Goal: Find specific page/section: Find specific page/section

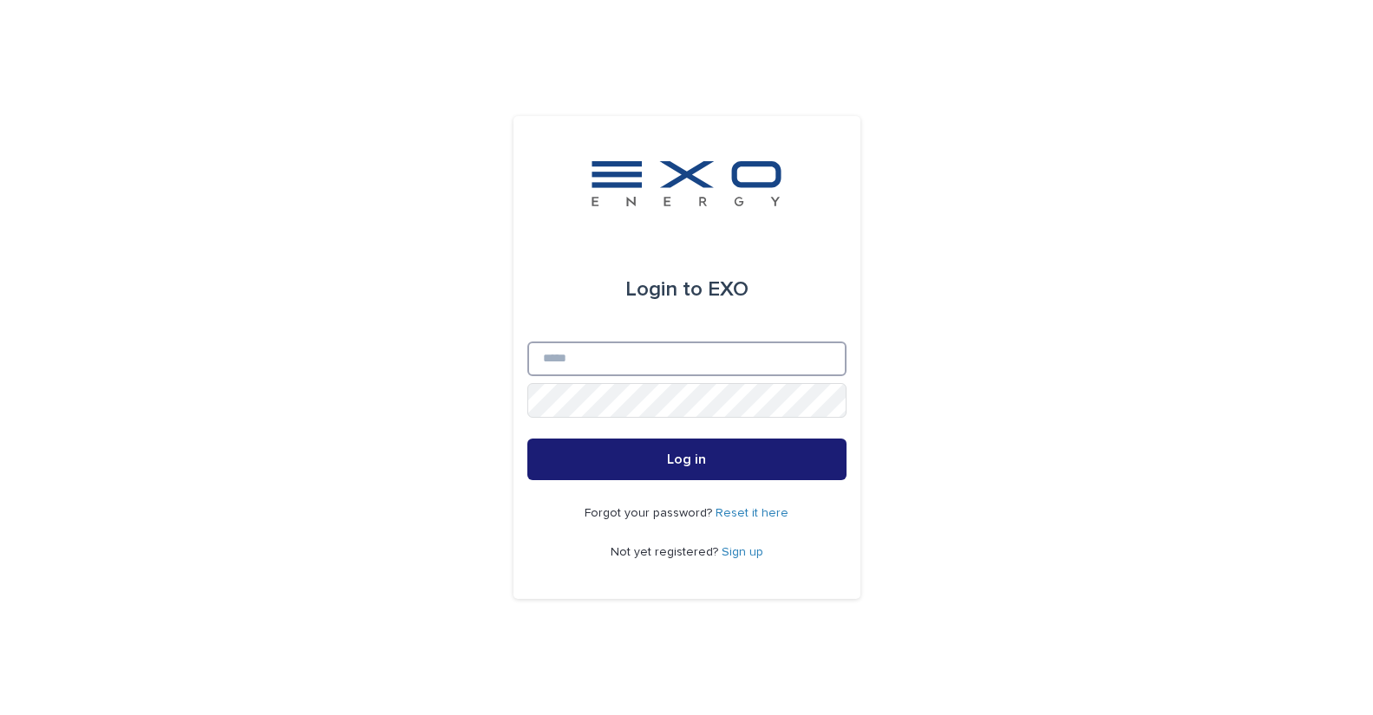
click at [678, 362] on input "Email" at bounding box center [686, 359] width 319 height 35
type input "**********"
click at [527, 439] on button "Log in" at bounding box center [686, 460] width 319 height 42
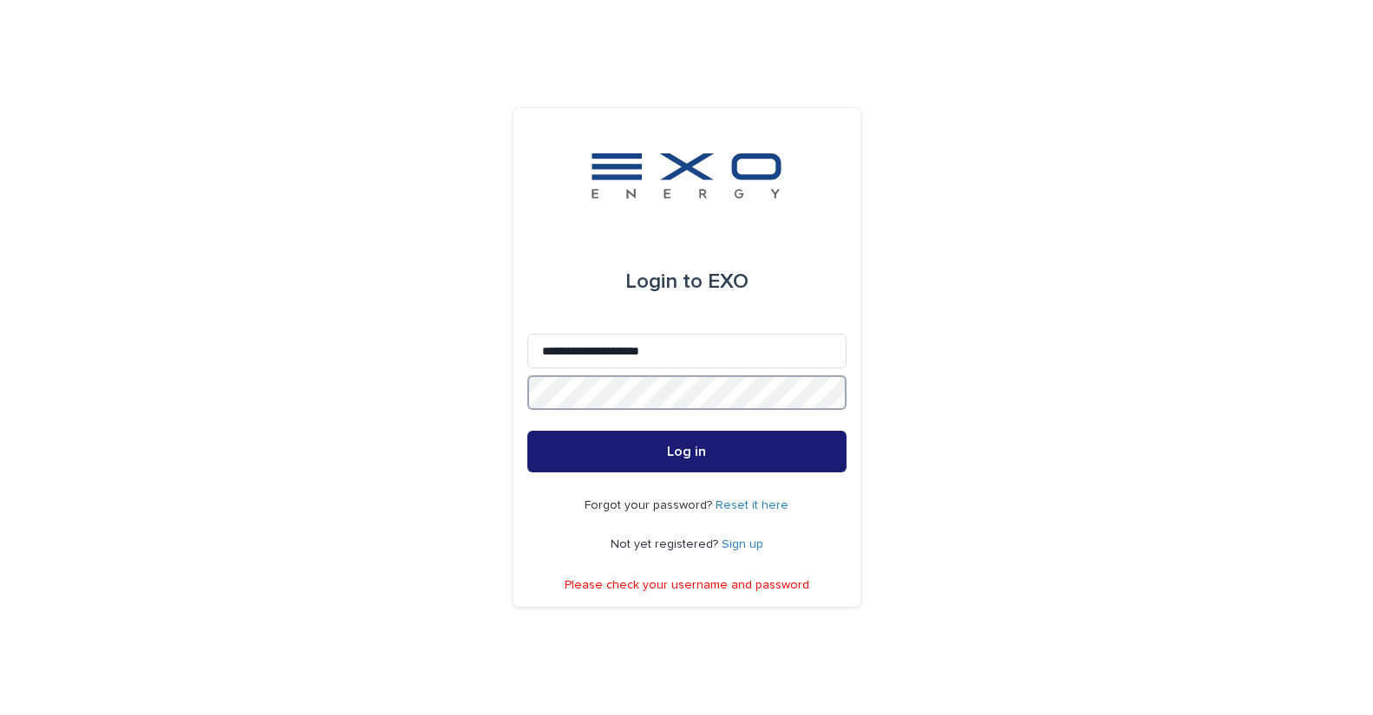
click at [525, 400] on div "**********" at bounding box center [686, 357] width 347 height 498
click at [515, 395] on div "**********" at bounding box center [686, 357] width 347 height 498
click at [527, 431] on button "Log in" at bounding box center [686, 452] width 319 height 42
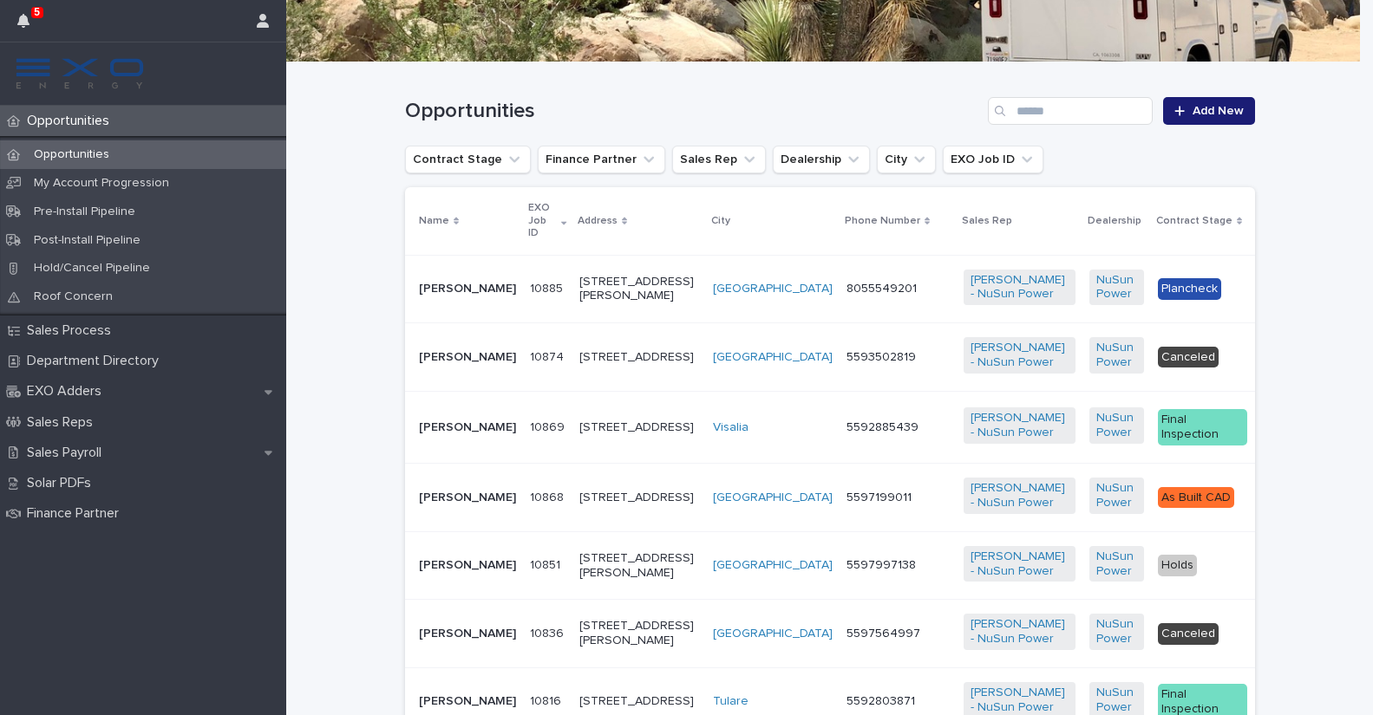
scroll to position [311, 0]
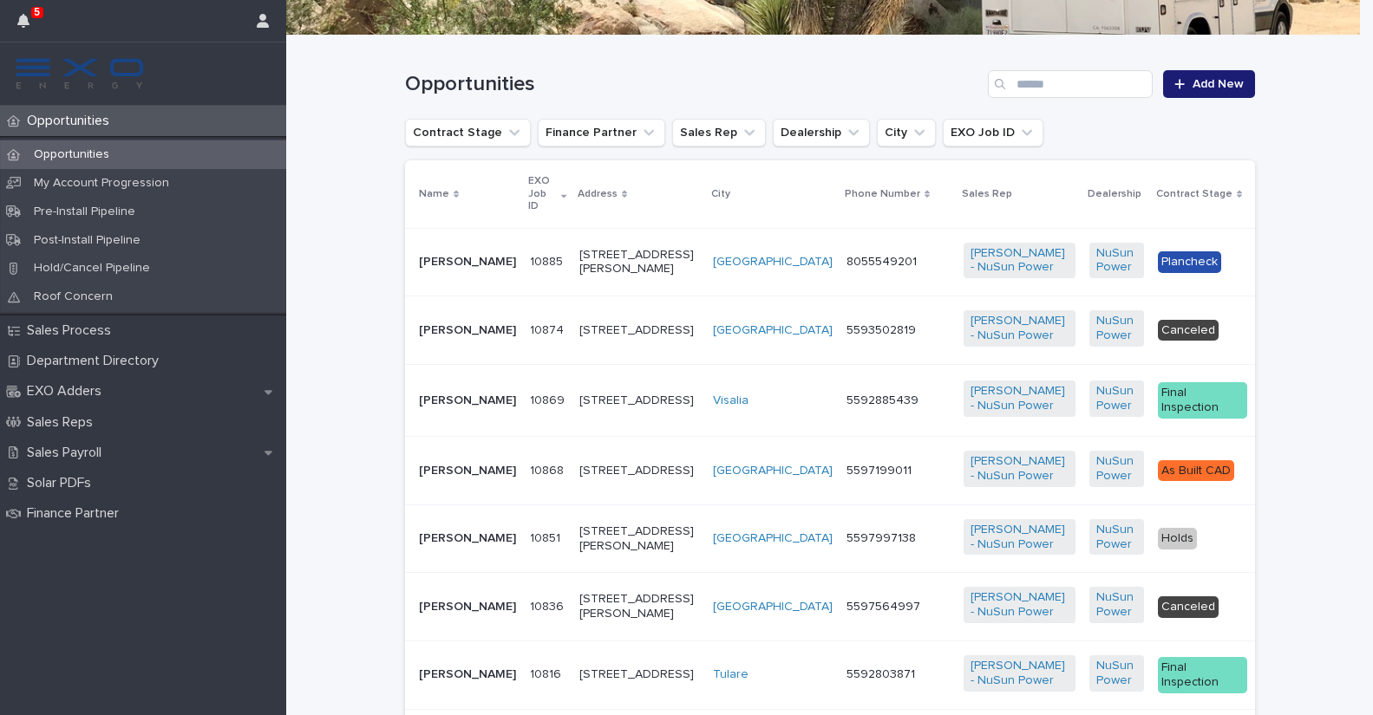
click at [439, 263] on p "[PERSON_NAME]" at bounding box center [467, 262] width 97 height 15
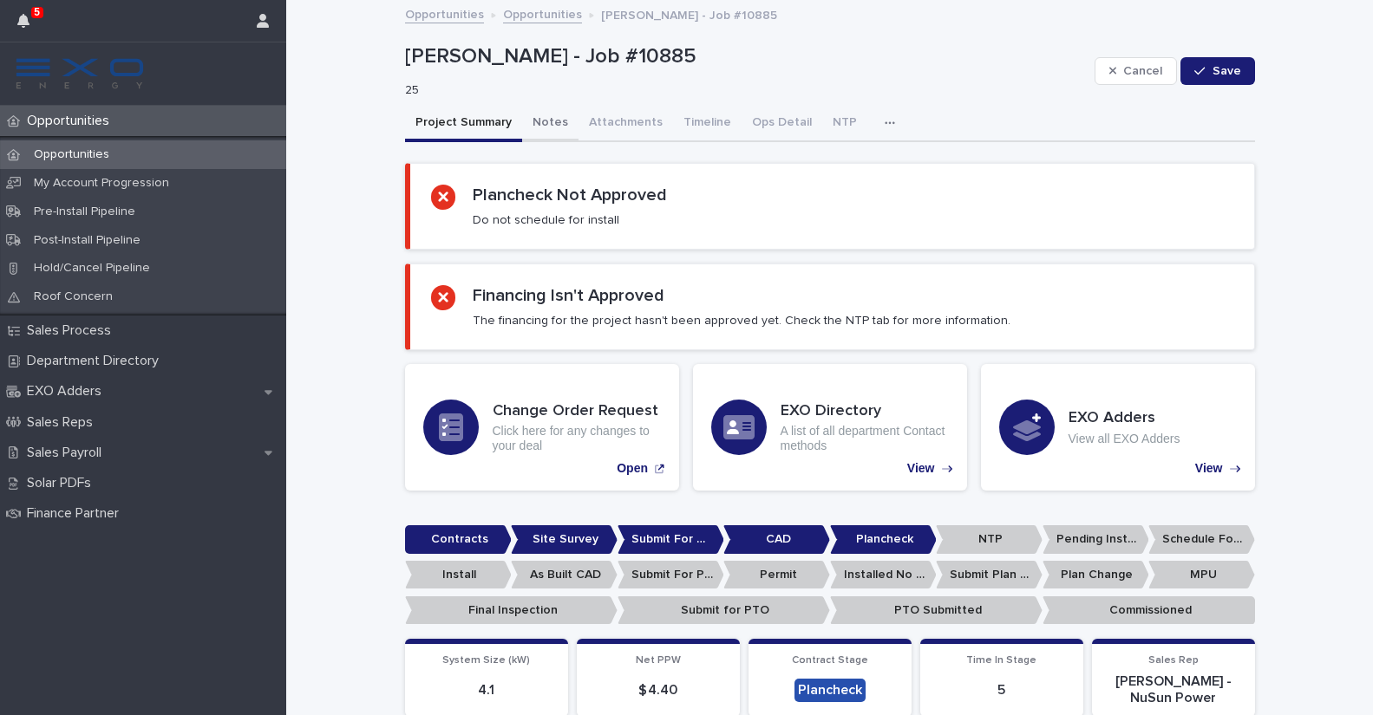
click at [535, 123] on button "Notes" at bounding box center [550, 124] width 56 height 36
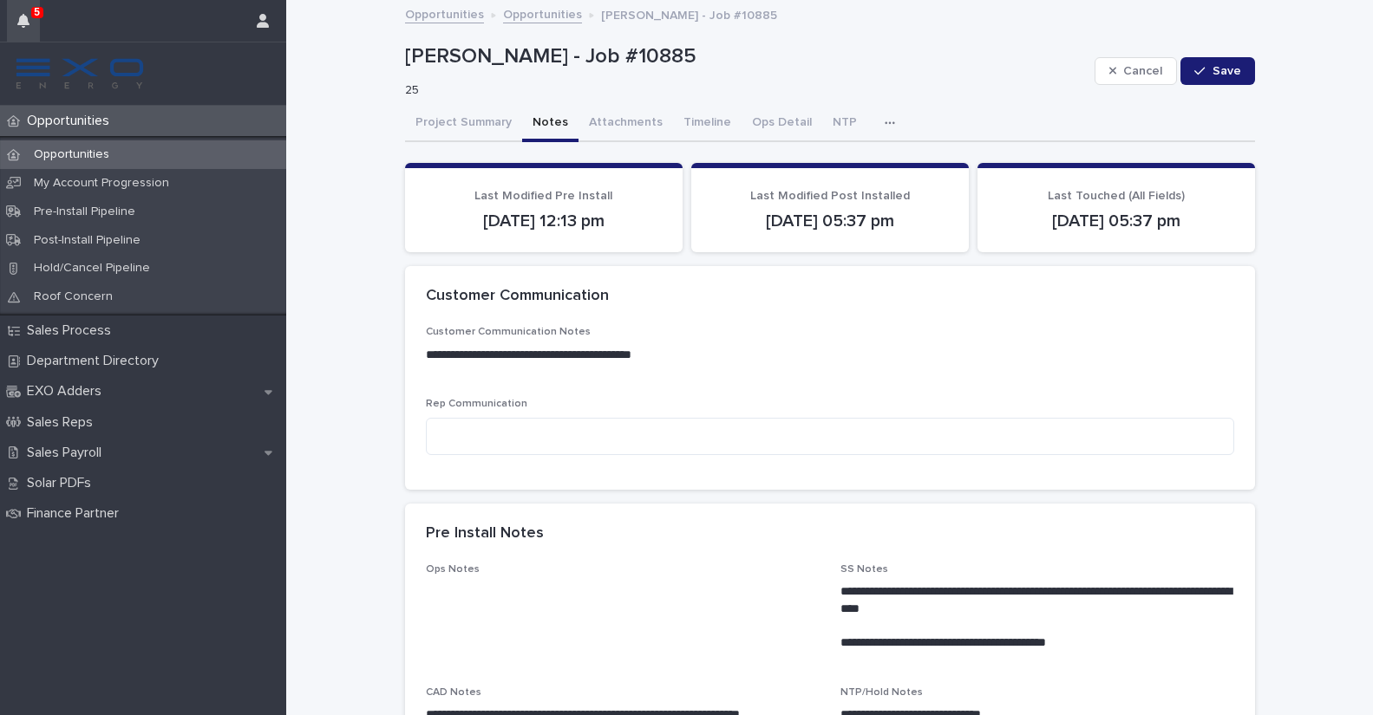
click at [16, 23] on button "button" at bounding box center [23, 21] width 33 height 42
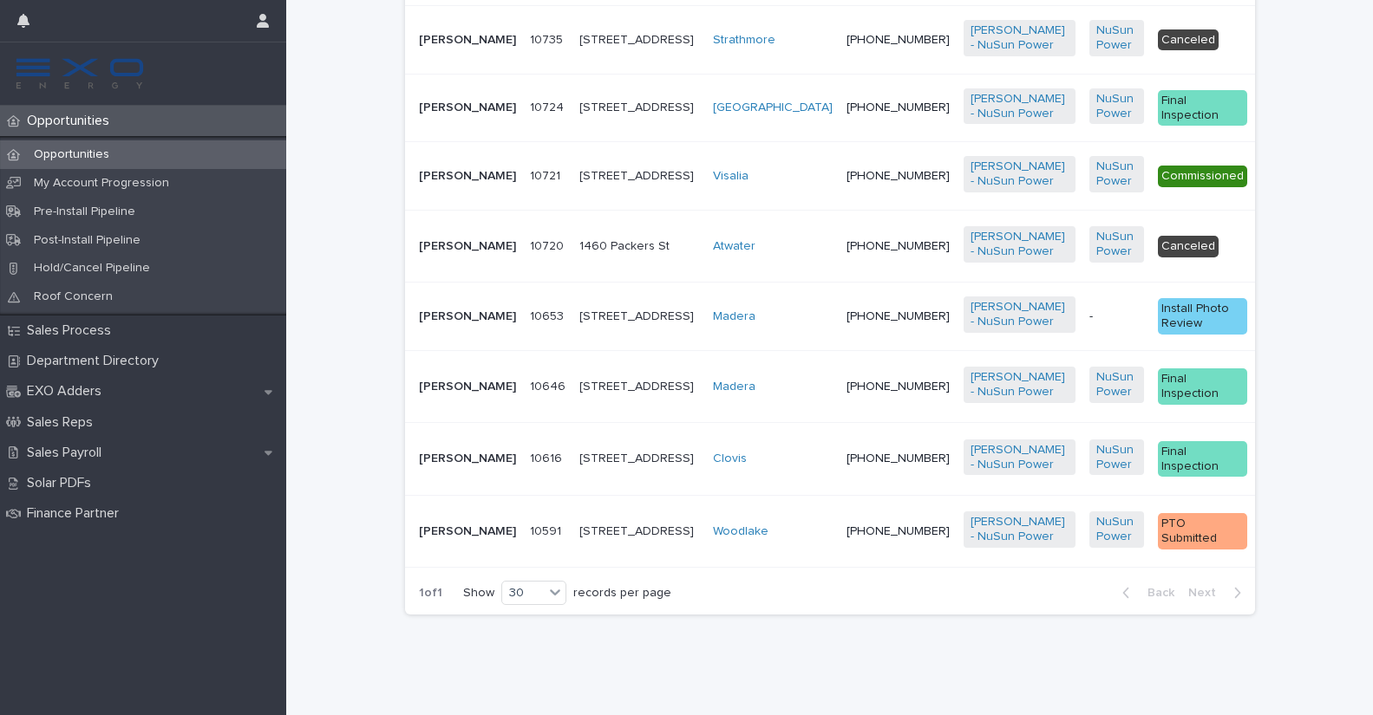
scroll to position [2558, 0]
click at [94, 457] on p "Sales Payroll" at bounding box center [67, 453] width 95 height 16
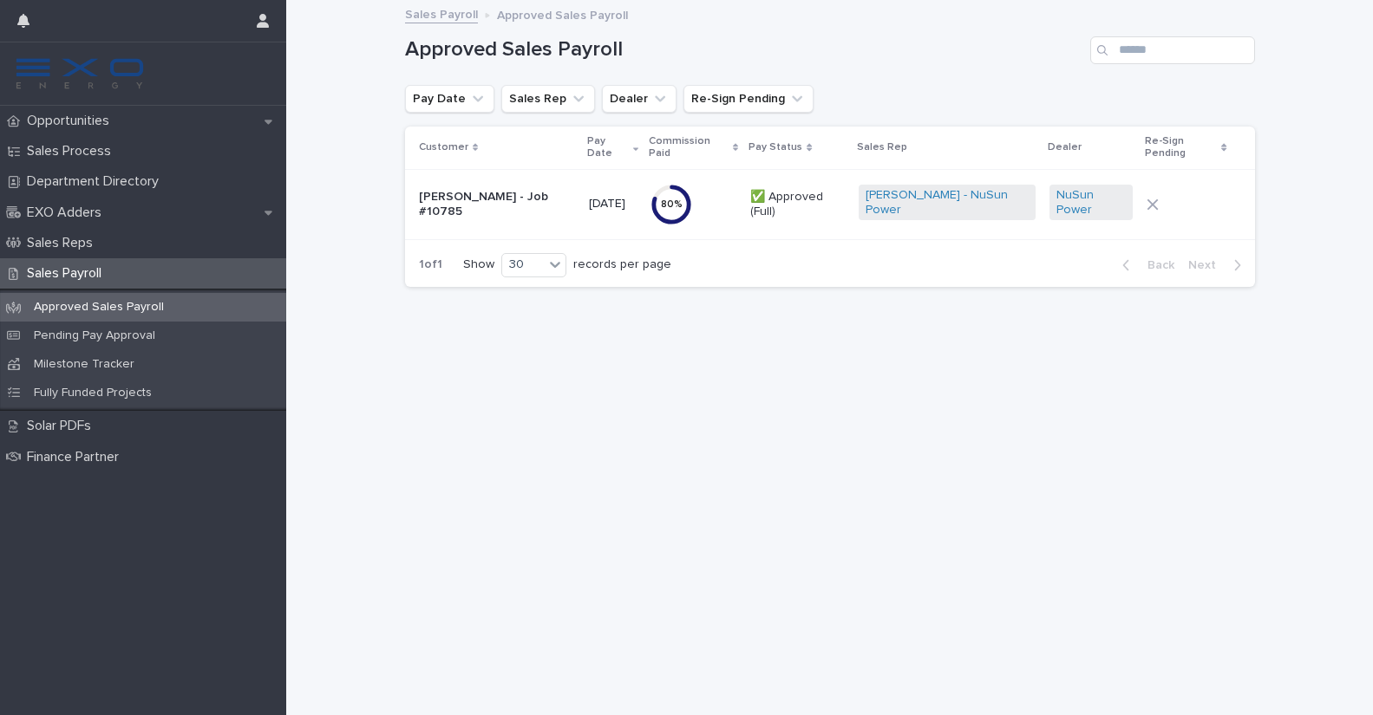
click at [364, 351] on div "Loading... Saving… Loading... Saving… Approved Sales Payroll Pay Date Sales Rep…" at bounding box center [829, 359] width 1087 height 714
click at [476, 100] on icon "Pay Date" at bounding box center [478, 98] width 10 height 6
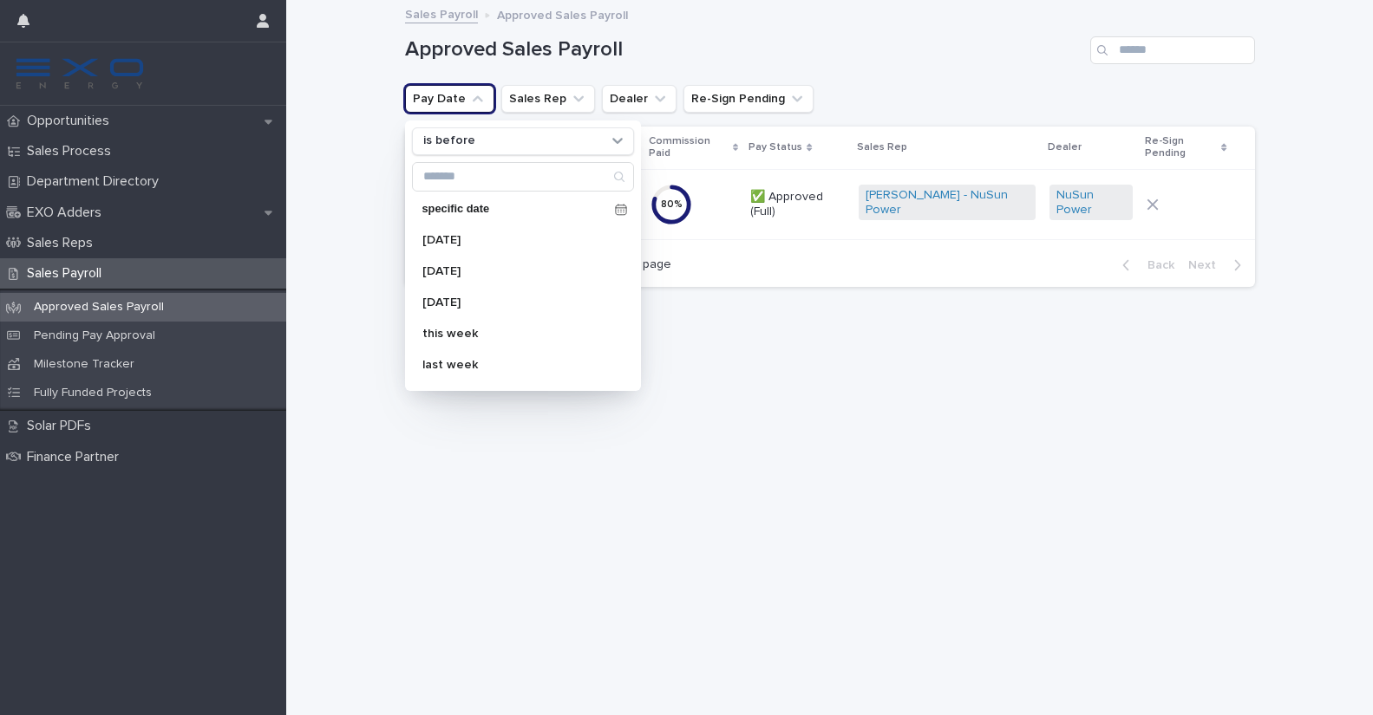
click at [365, 114] on div "Loading... Saving… Loading... Saving… Approved Sales Payroll Pay Date is before…" at bounding box center [829, 359] width 1087 height 714
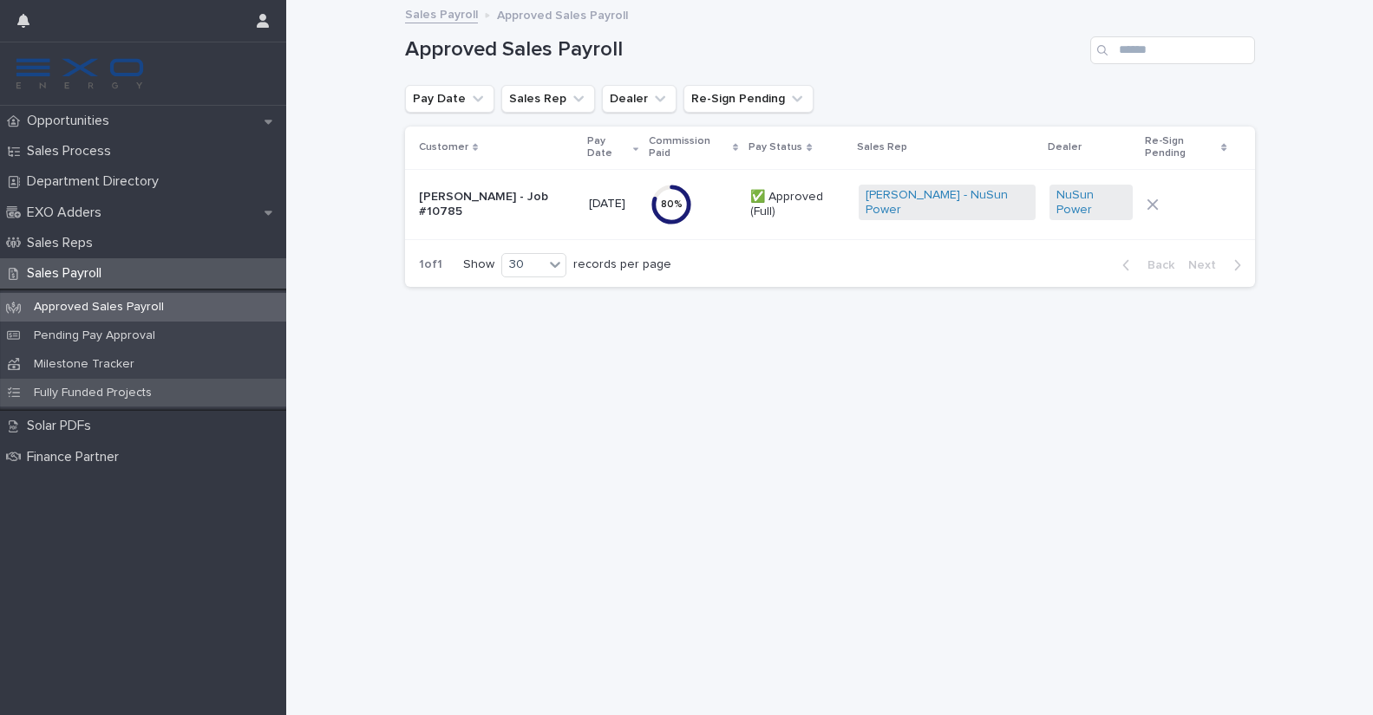
click at [101, 388] on p "Fully Funded Projects" at bounding box center [93, 393] width 146 height 15
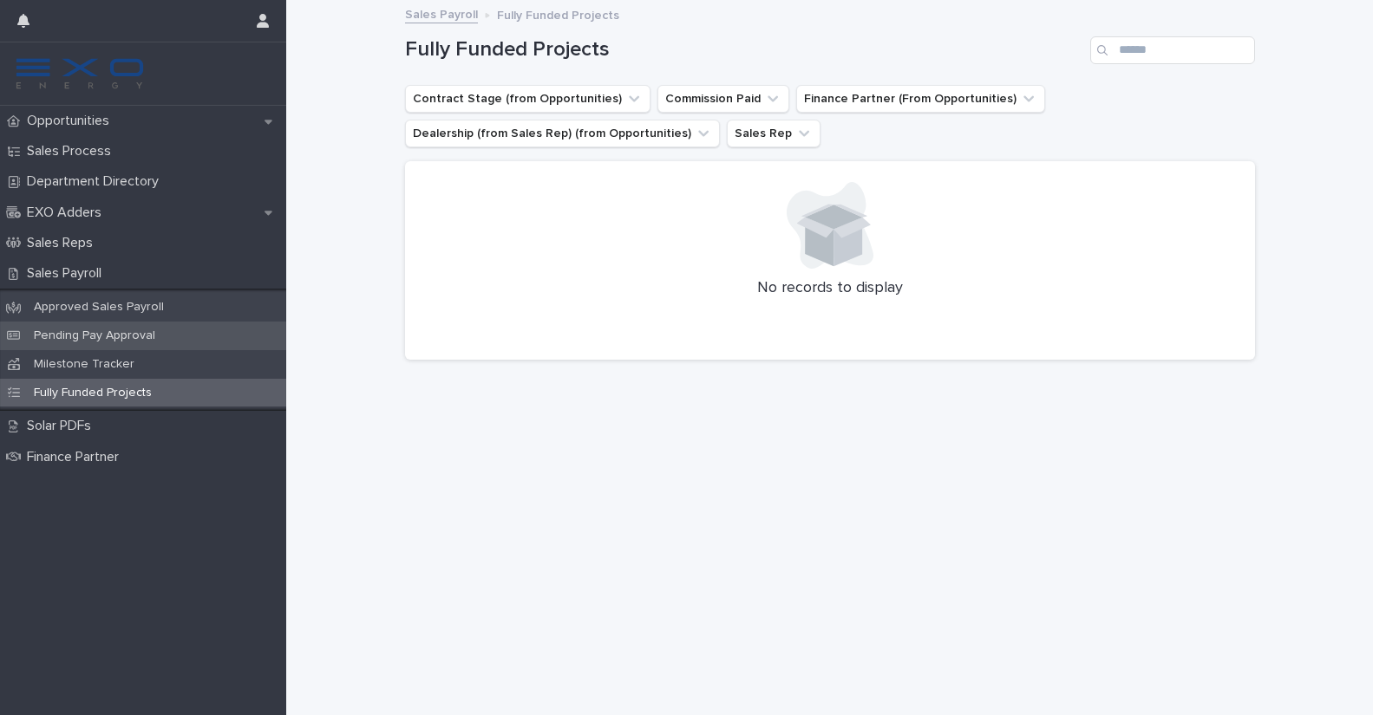
click at [88, 338] on p "Pending Pay Approval" at bounding box center [94, 336] width 149 height 15
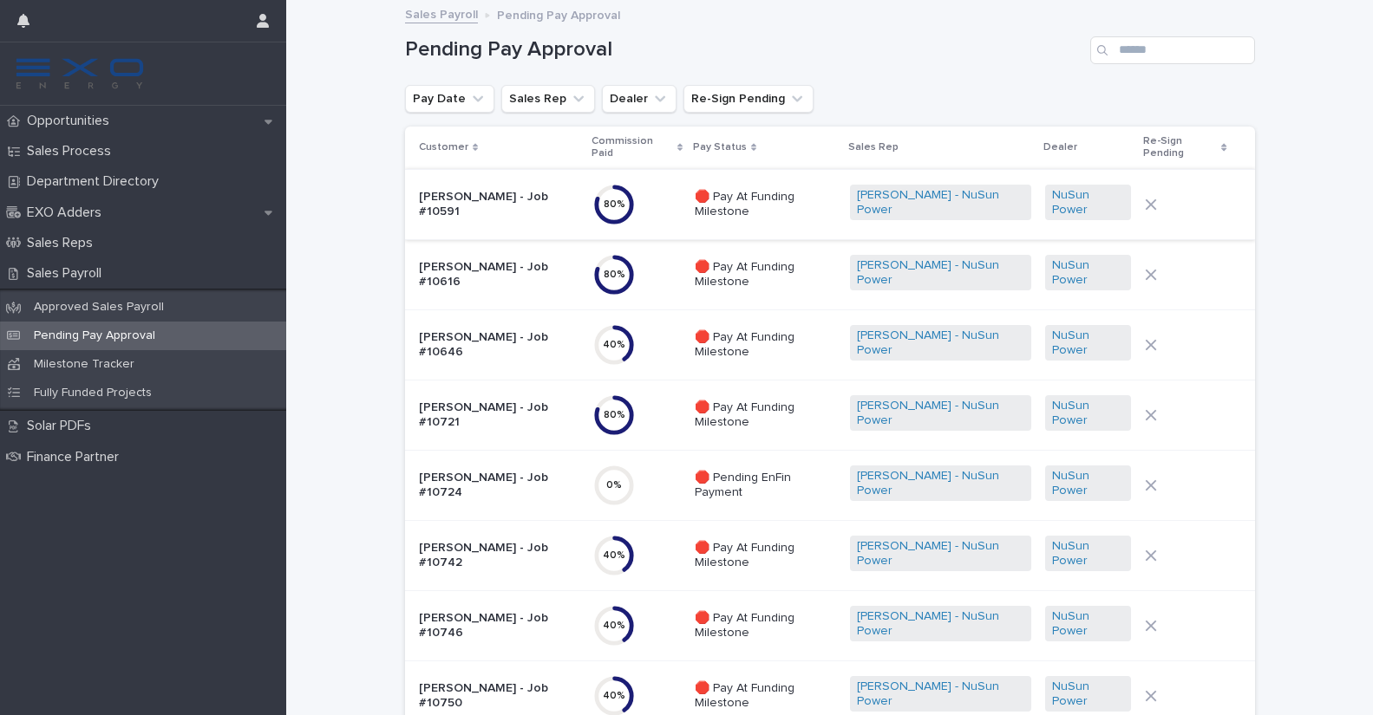
scroll to position [245, 0]
click at [72, 124] on p "Opportunities" at bounding box center [71, 121] width 103 height 16
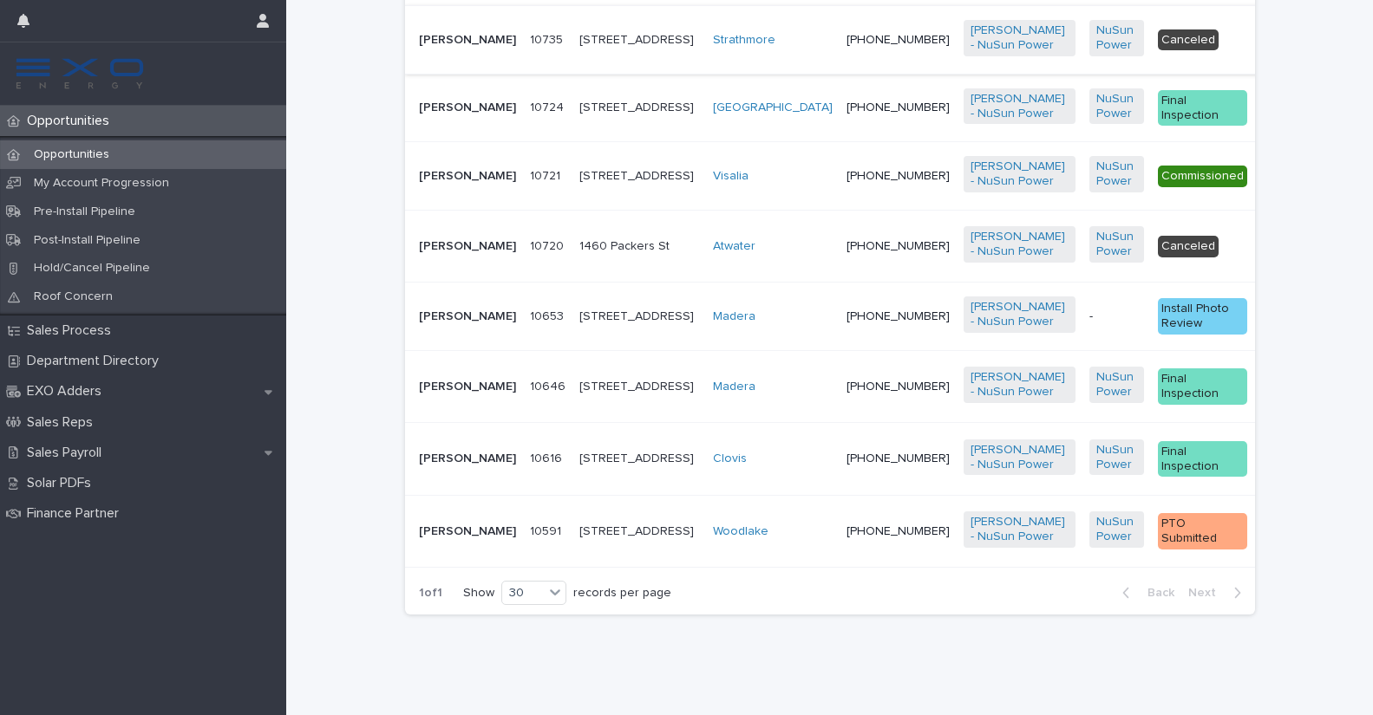
scroll to position [2317, 0]
click at [434, 115] on p "[PERSON_NAME]" at bounding box center [467, 108] width 97 height 15
